Goal: Use online tool/utility: Utilize a website feature to perform a specific function

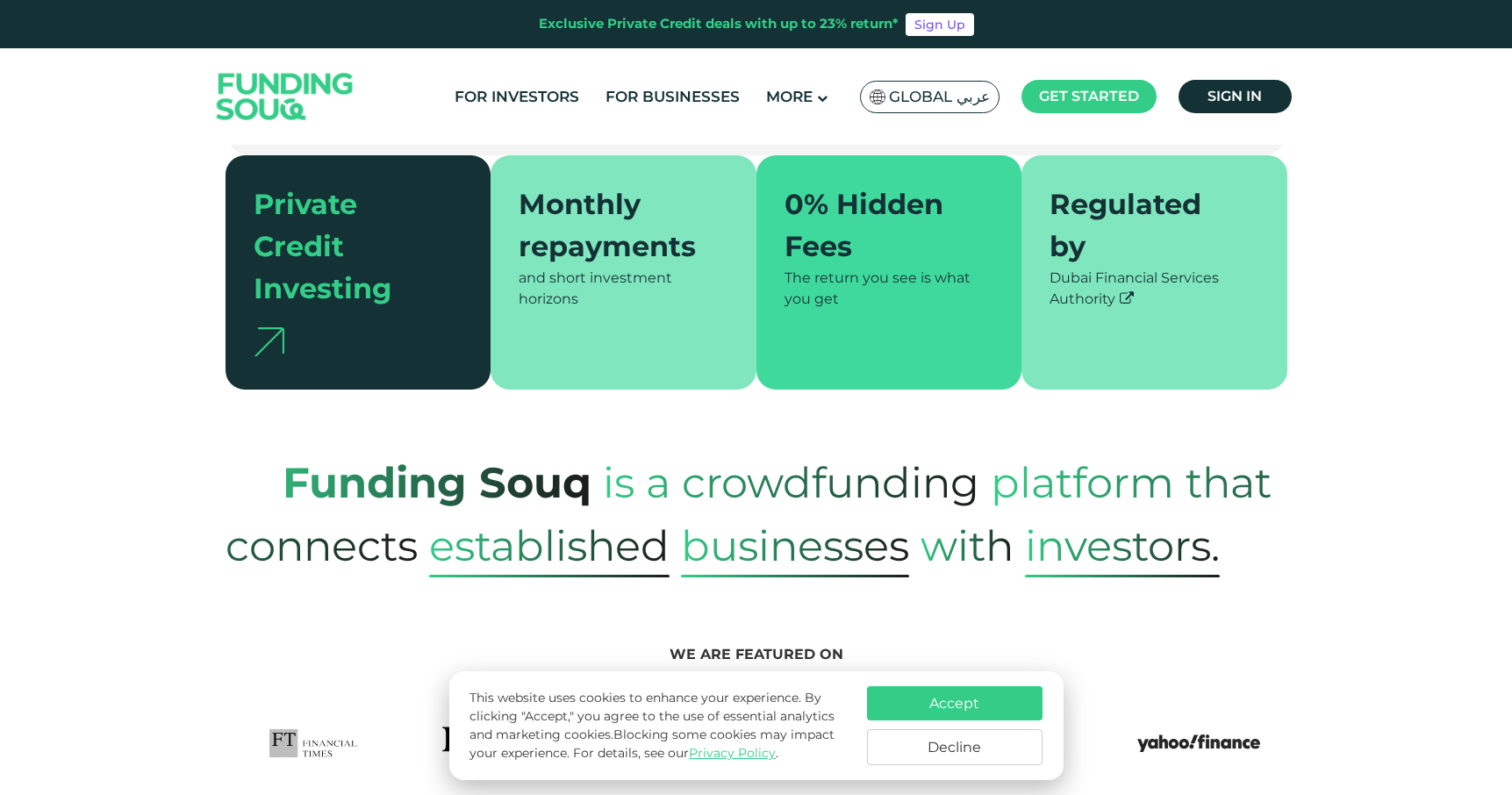
scroll to position [459, 0]
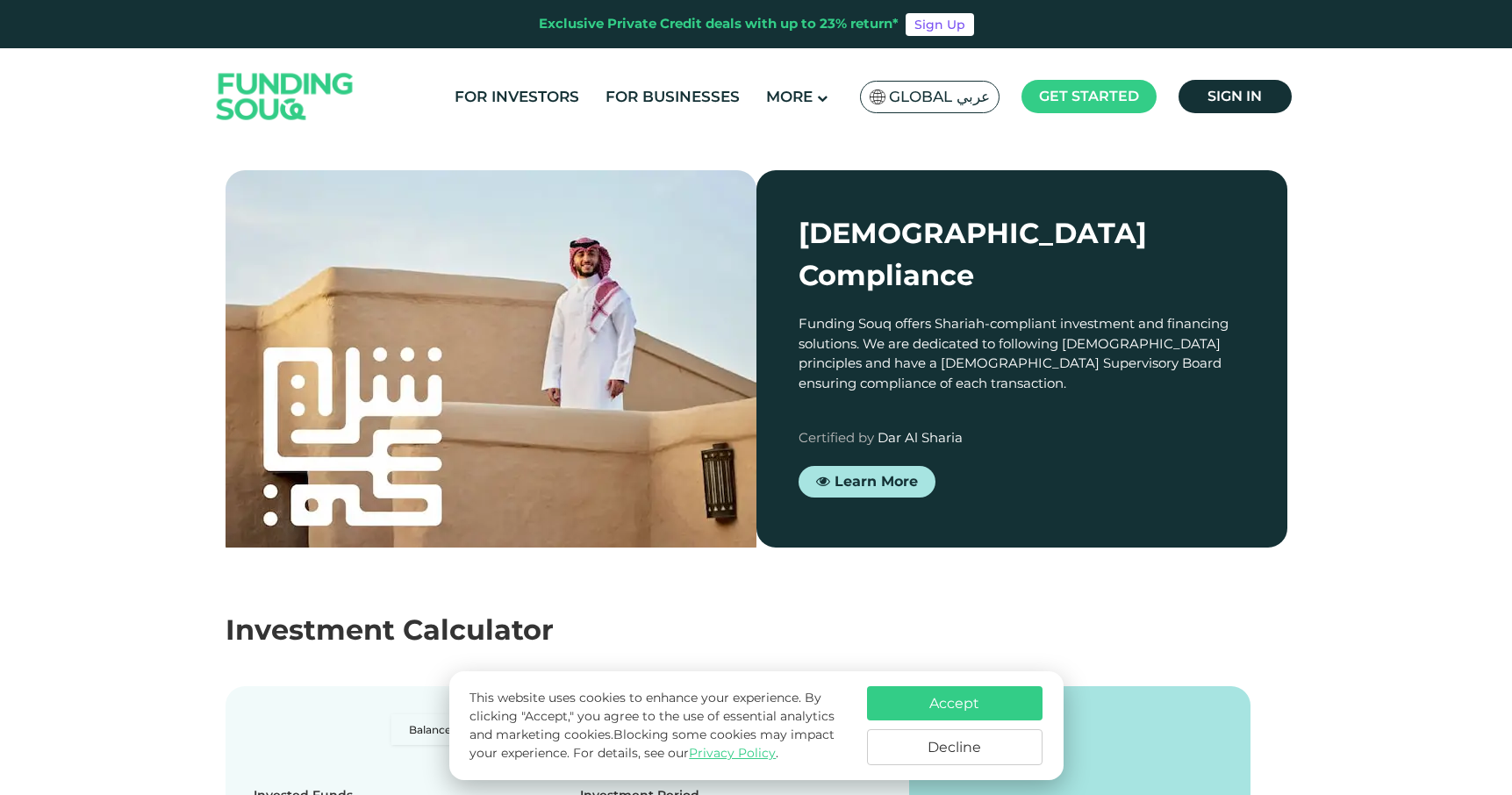
type tc-range-slider "4"
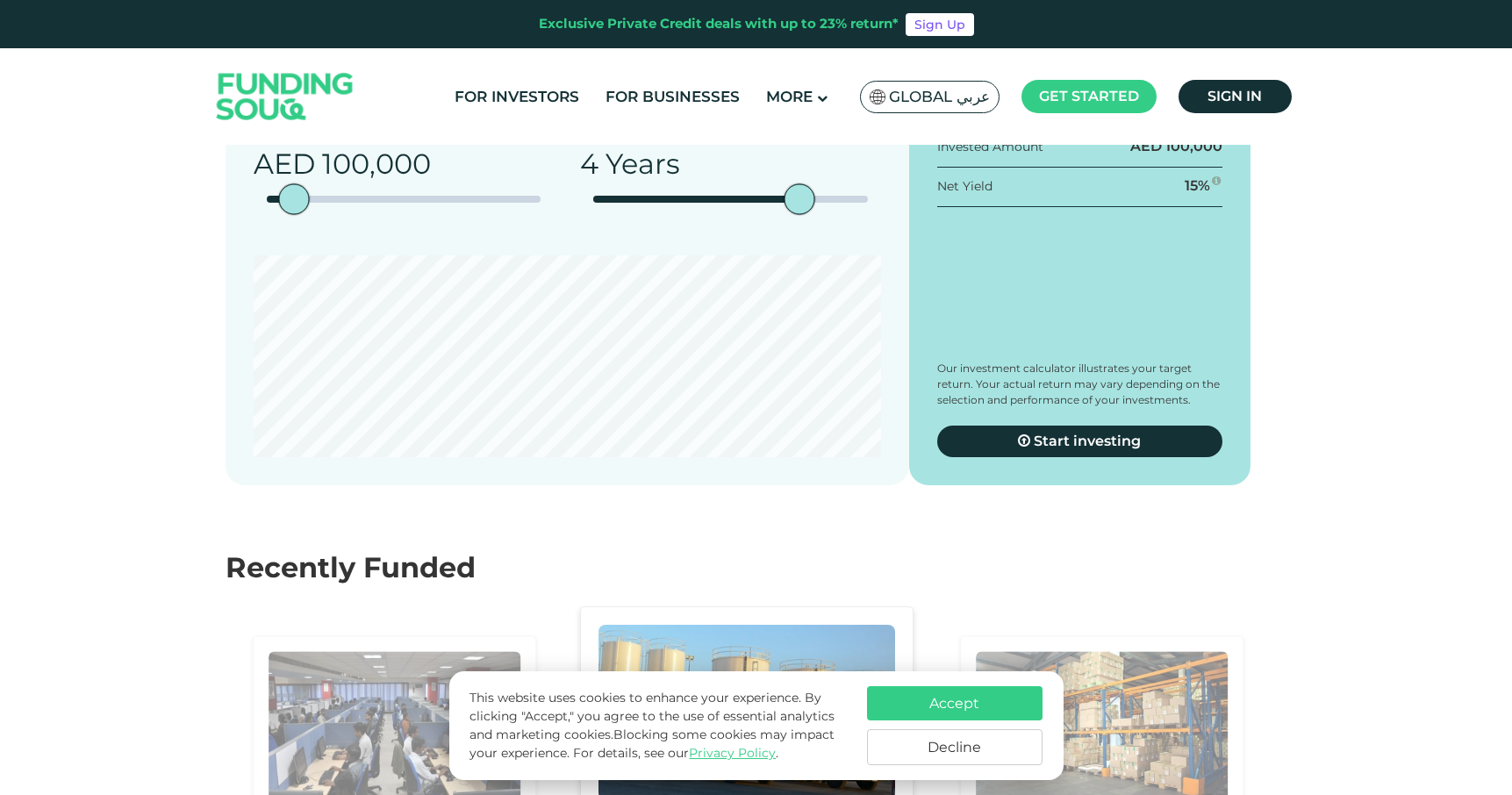
scroll to position [3062, 0]
drag, startPoint x: 302, startPoint y: 334, endPoint x: 403, endPoint y: 340, distance: 101.2
click at [403, 216] on div "amount slider" at bounding box center [402, 200] width 30 height 30
type tc-range-slider "350000"
click at [660, 84] on label "Conservative Auto-investing" at bounding box center [650, 69] width 186 height 30
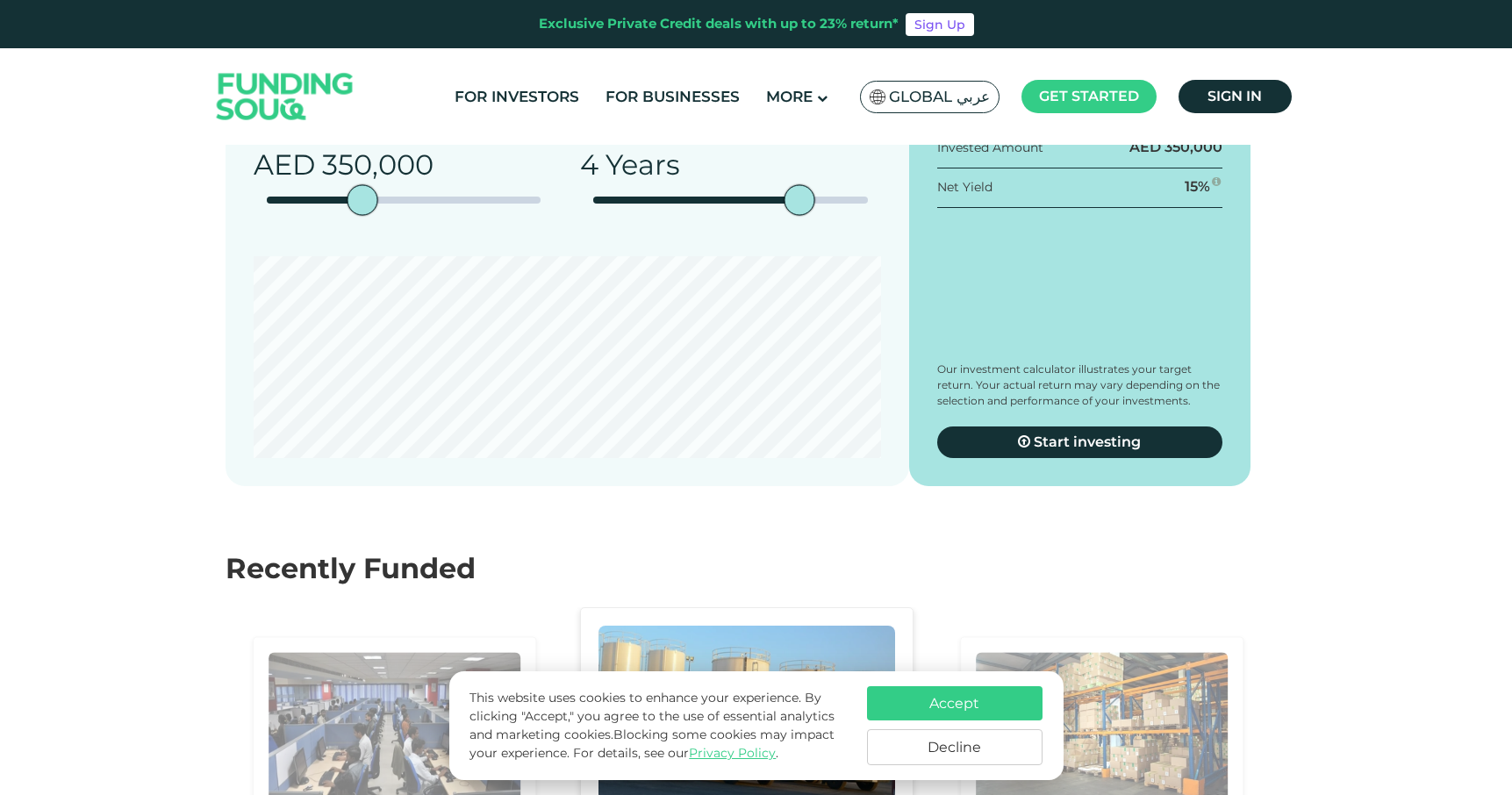
click at [403, 65] on input "Conservative Auto-investing" at bounding box center [397, 60] width 12 height 12
radio input "true"
